Goal: Task Accomplishment & Management: Manage account settings

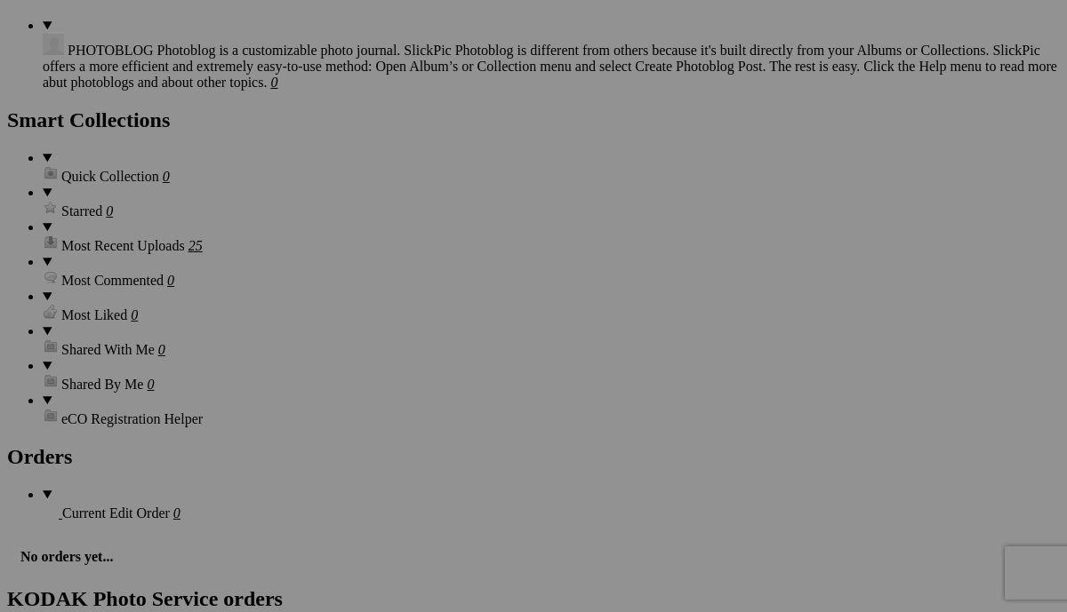
scroll to position [1956, 0]
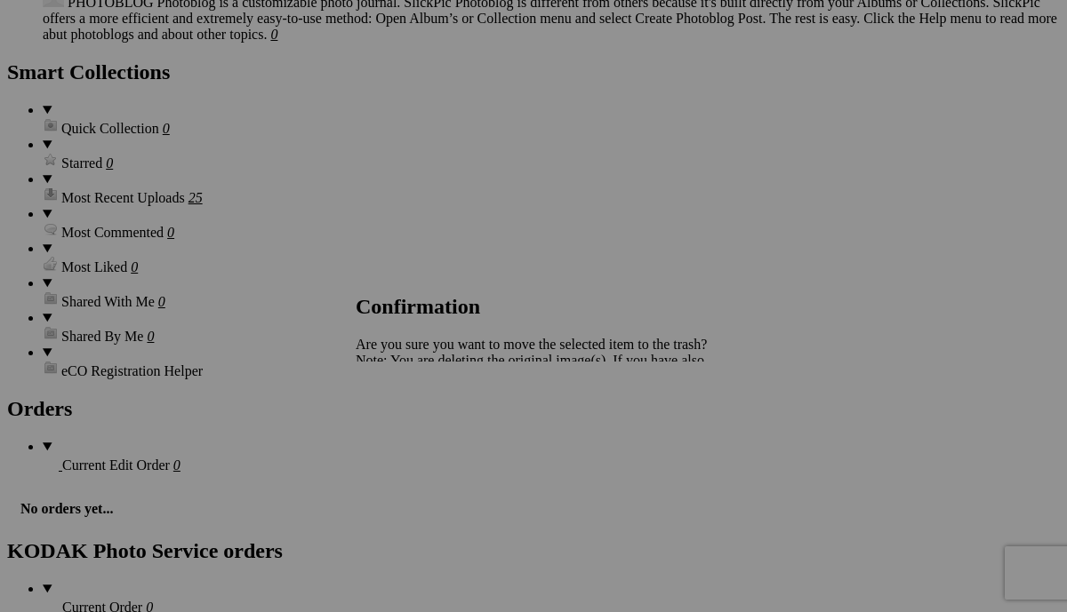
click at [415, 421] on span "Yes" at bounding box center [405, 422] width 20 height 15
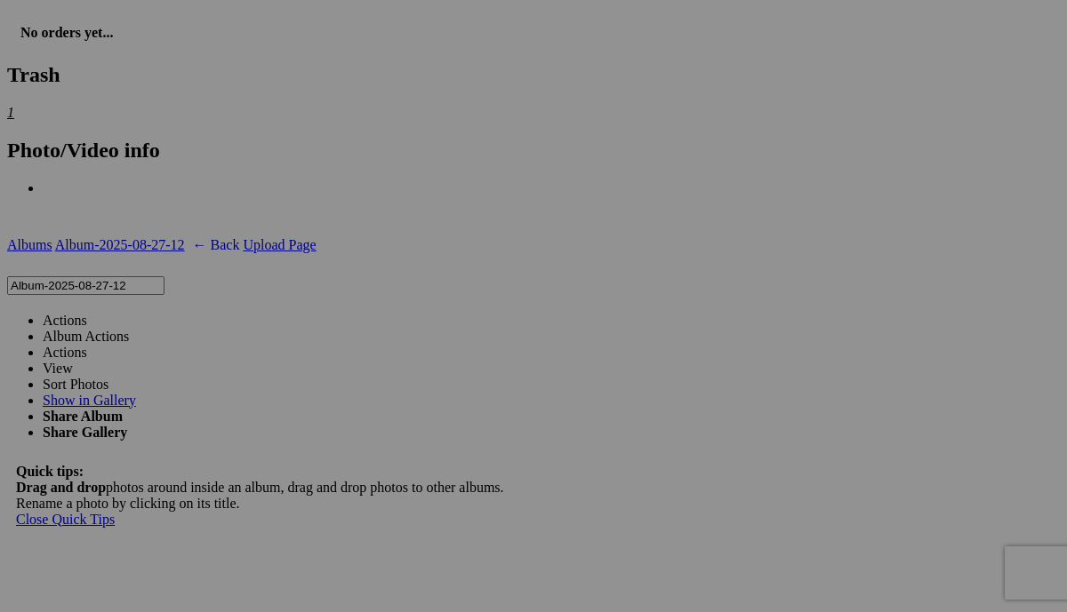
scroll to position [2593, 0]
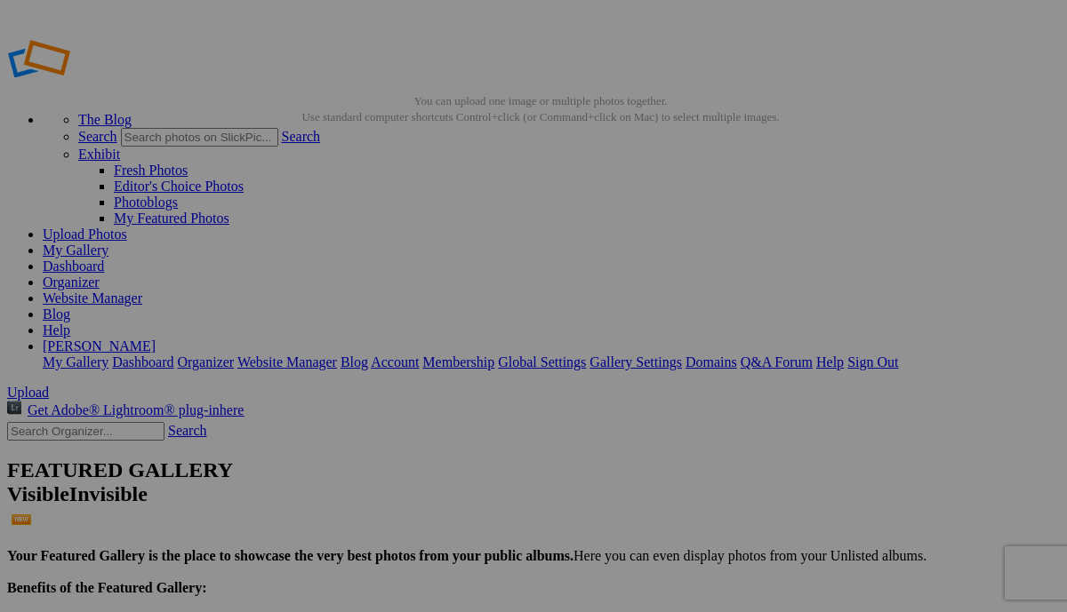
click at [49, 385] on span "Upload" at bounding box center [28, 392] width 42 height 15
click at [132, 112] on link "The Blog" at bounding box center [104, 119] width 53 height 15
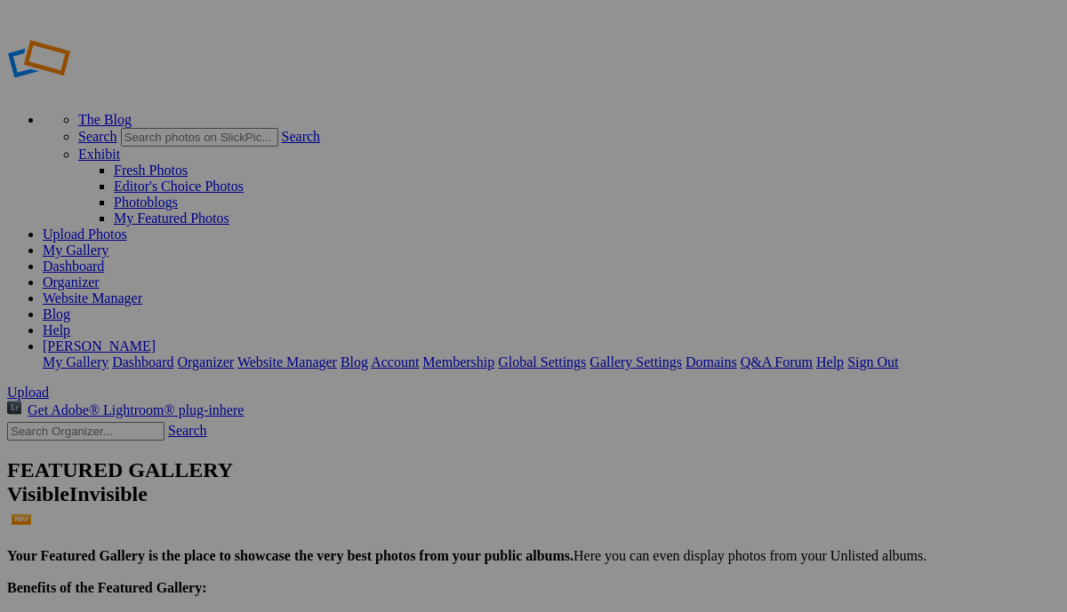
click at [142, 291] on link "Website Manager" at bounding box center [93, 298] width 100 height 15
